Goal: Use online tool/utility: Utilize a website feature to perform a specific function

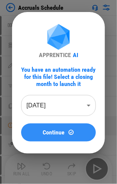
click at [63, 132] on span "Continue" at bounding box center [54, 133] width 22 height 6
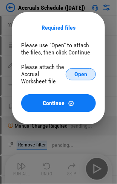
click at [79, 69] on button "Open" at bounding box center [80, 74] width 30 height 12
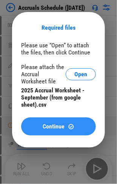
click at [46, 123] on button "Continue" at bounding box center [58, 127] width 75 height 18
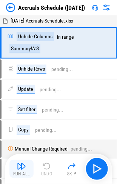
click at [19, 167] on img "button" at bounding box center [21, 166] width 9 height 9
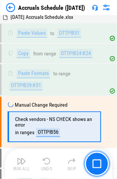
scroll to position [1258, 0]
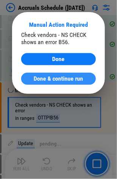
click at [63, 78] on span "Done & continue run" at bounding box center [58, 79] width 49 height 6
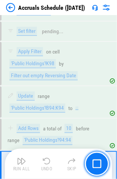
scroll to position [2102, 0]
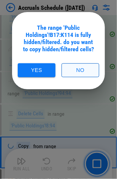
click at [82, 68] on button "No" at bounding box center [80, 70] width 38 height 14
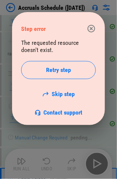
scroll to position [2204, 0]
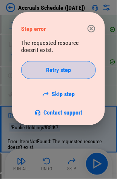
click at [61, 72] on span "Retry step" at bounding box center [58, 70] width 25 height 6
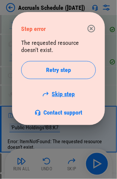
click at [58, 95] on link "Skip step" at bounding box center [58, 93] width 33 height 7
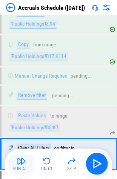
click at [12, 160] on button "Run All" at bounding box center [21, 164] width 24 height 18
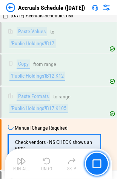
scroll to position [2925, 0]
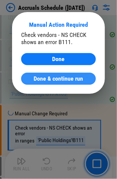
click at [68, 81] on span "Done & continue run" at bounding box center [58, 79] width 49 height 6
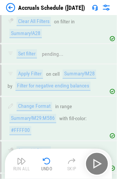
scroll to position [3860, 0]
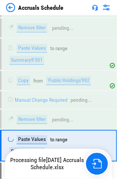
scroll to position [3517, 0]
